Goal: Task Accomplishment & Management: Use online tool/utility

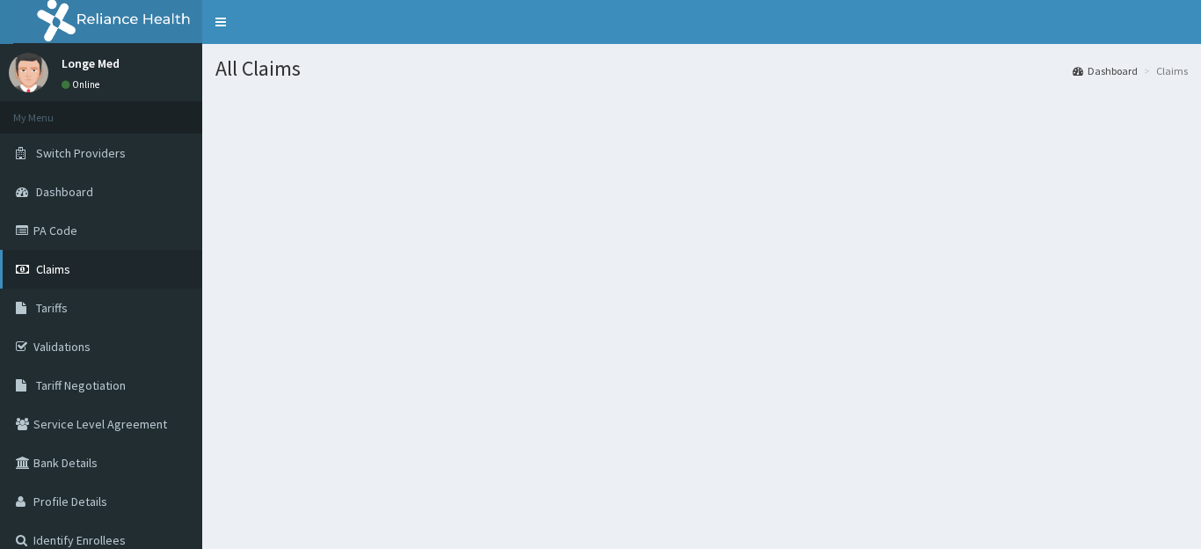
click at [62, 266] on span "Claims" at bounding box center [53, 269] width 34 height 16
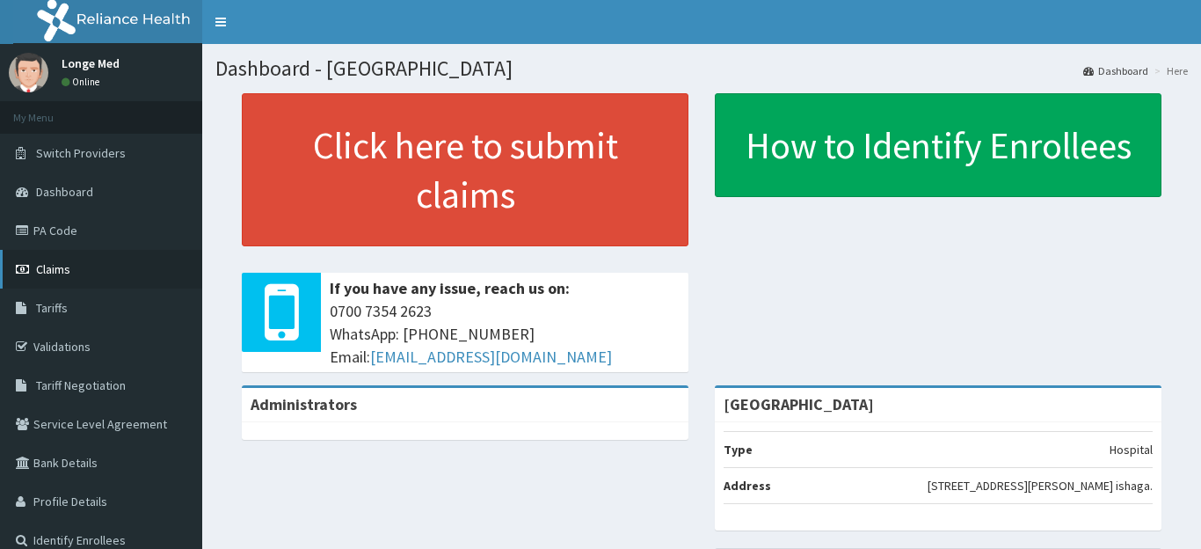
click at [56, 267] on span "Claims" at bounding box center [53, 269] width 34 height 16
